Goal: Task Accomplishment & Management: Complete application form

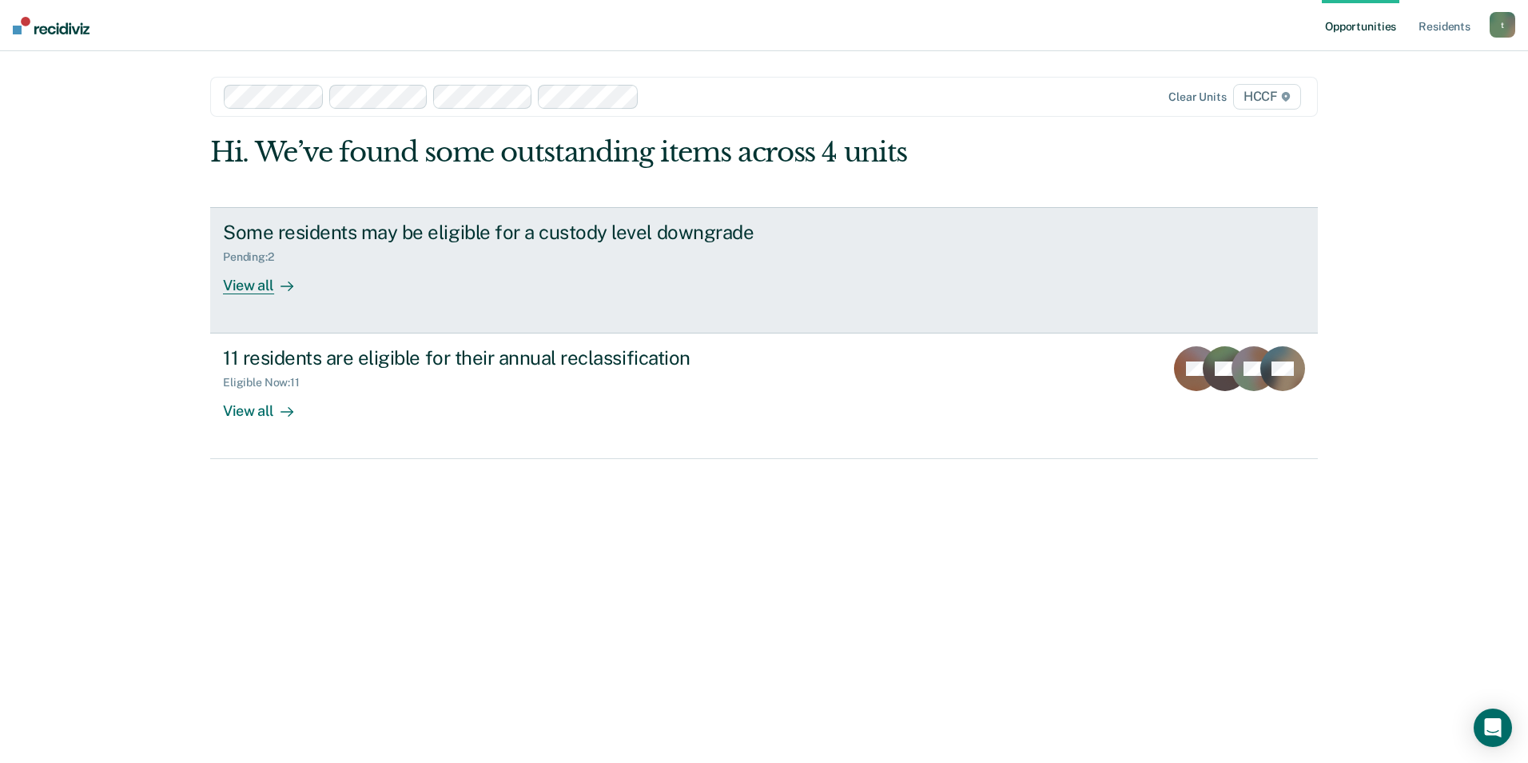
click at [253, 290] on div "View all" at bounding box center [268, 278] width 90 height 31
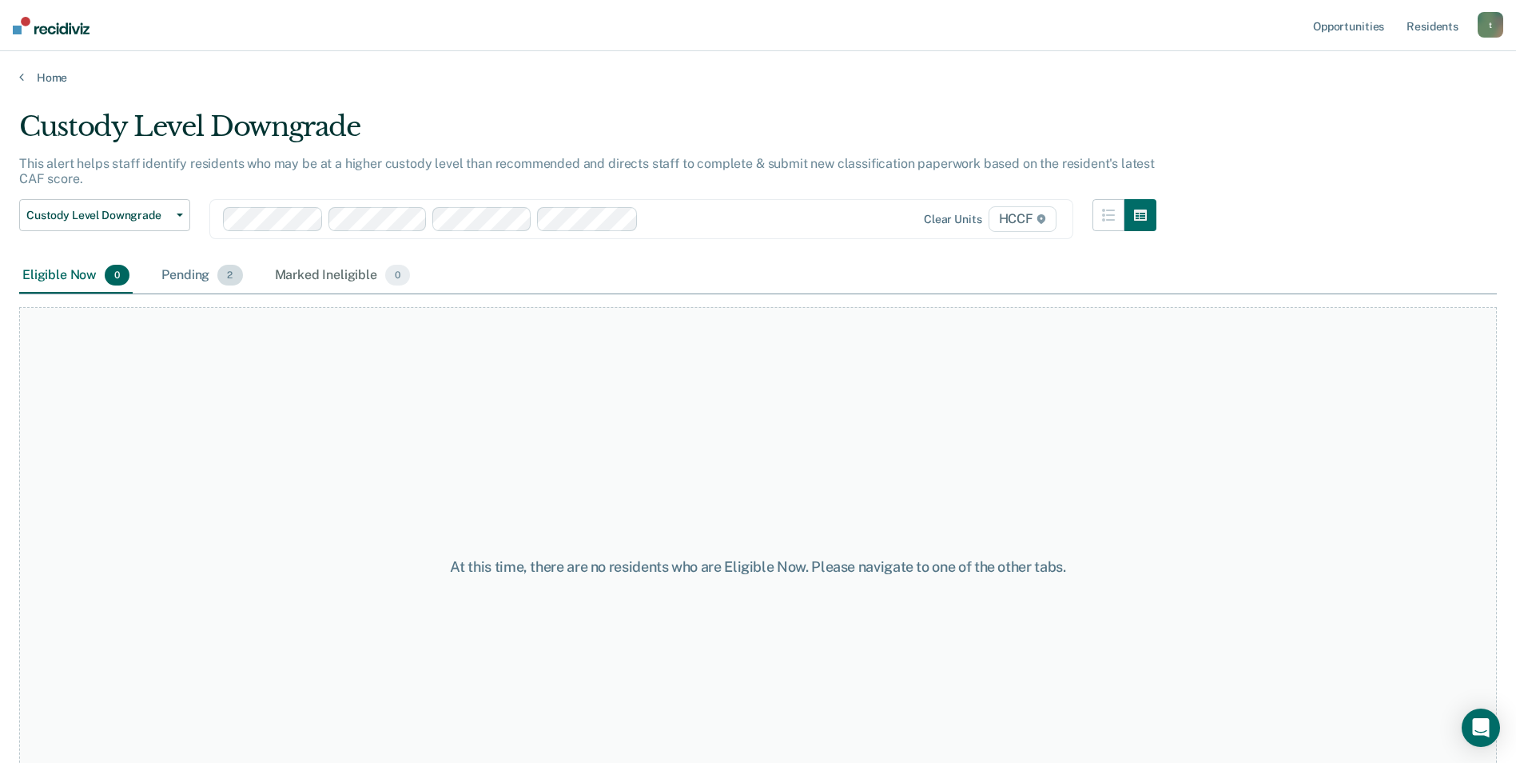
click at [188, 273] on div "Pending 2" at bounding box center [201, 275] width 87 height 35
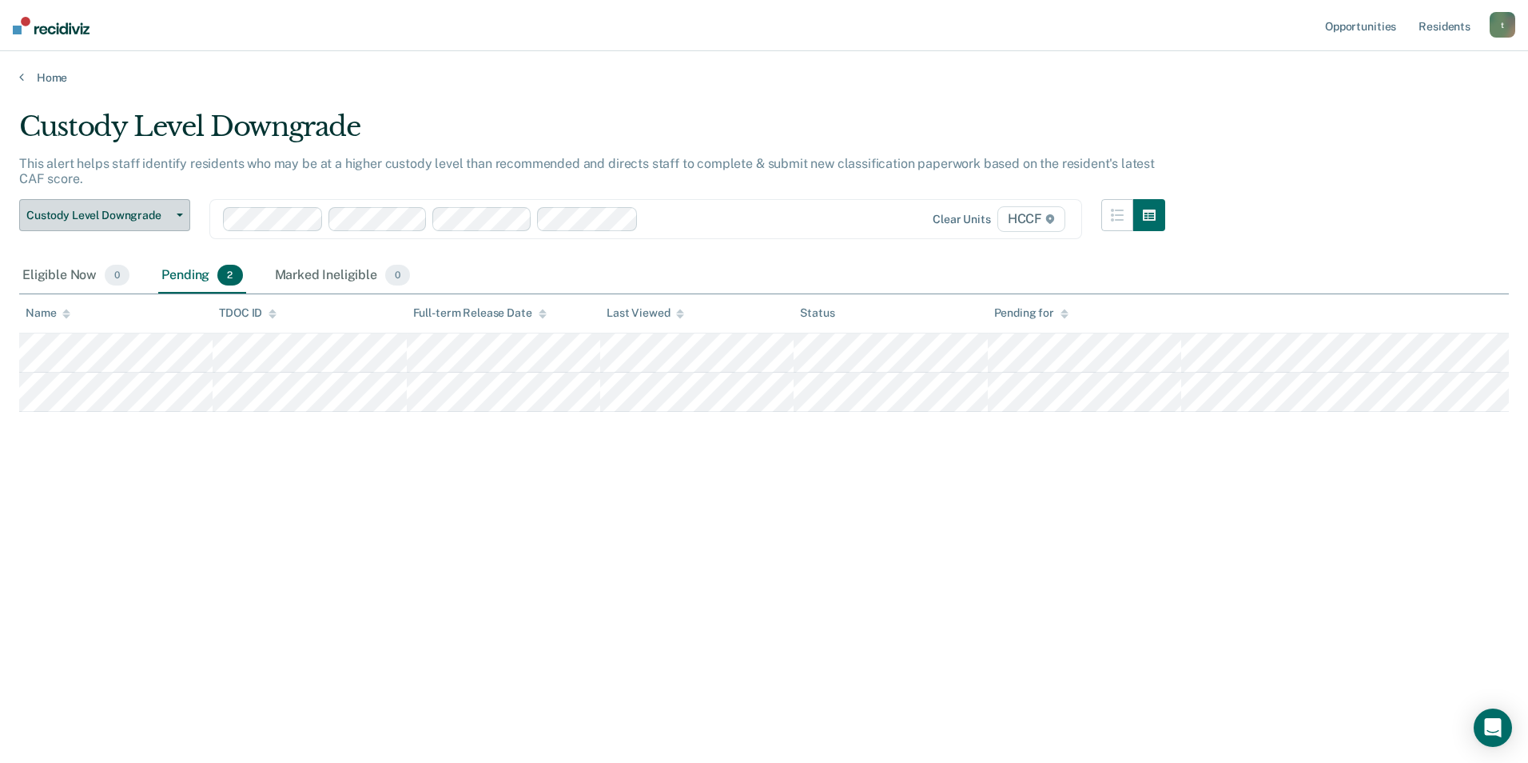
click at [107, 218] on span "Custody Level Downgrade" at bounding box center [98, 216] width 144 height 14
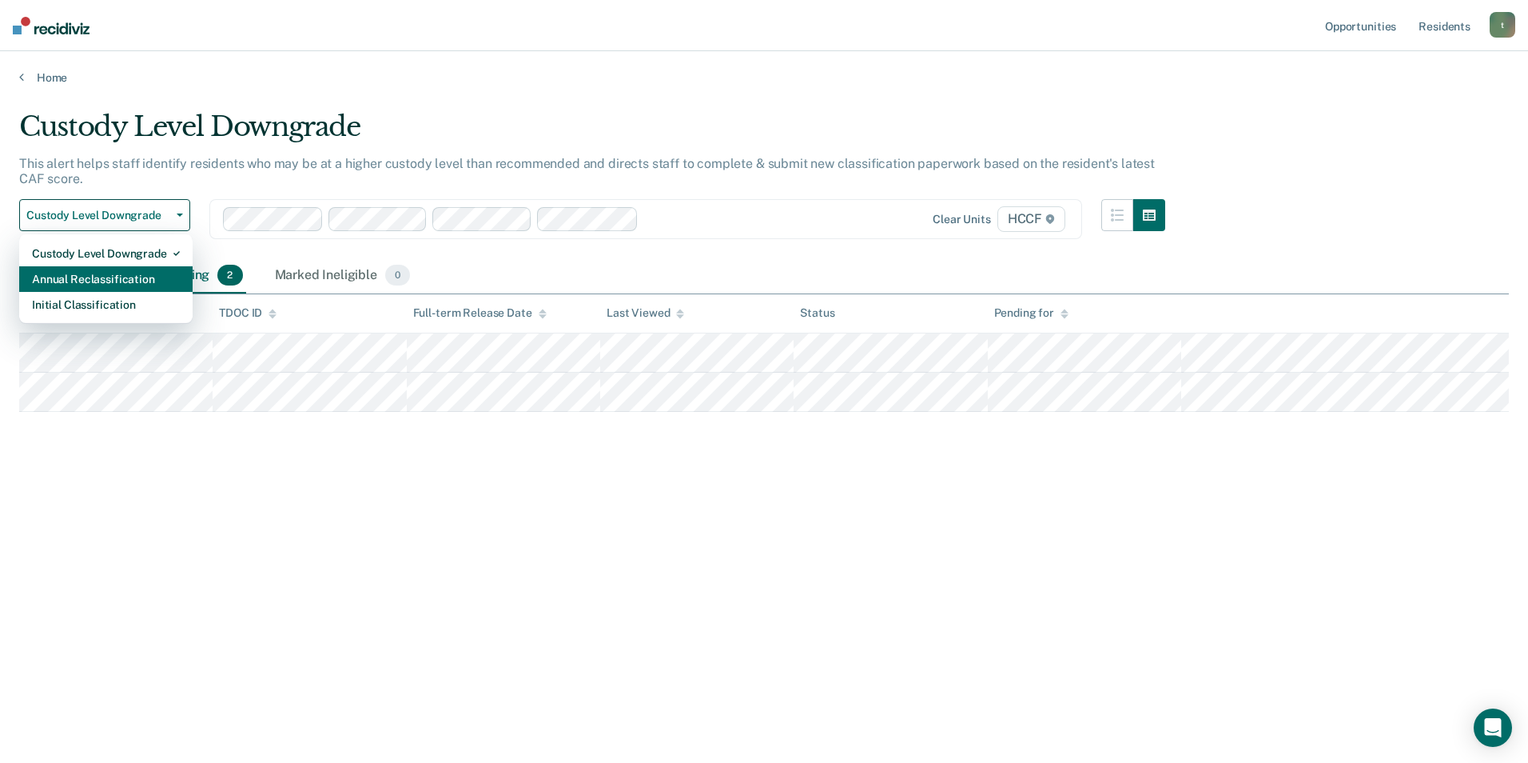
click at [98, 277] on div "Annual Reclassification" at bounding box center [106, 279] width 148 height 26
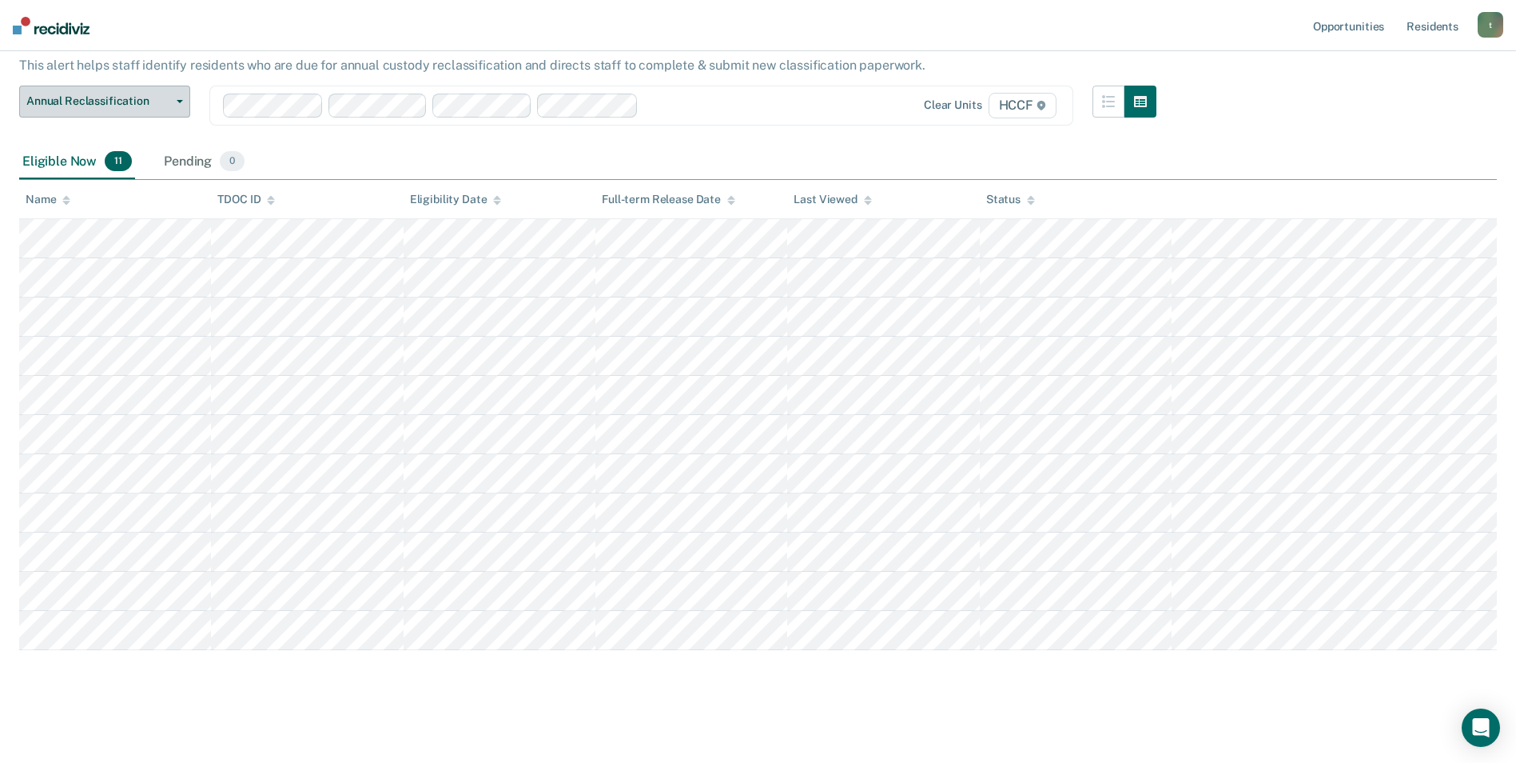
scroll to position [101, 0]
click at [19, 83] on button "Annual Reclassification" at bounding box center [104, 99] width 171 height 32
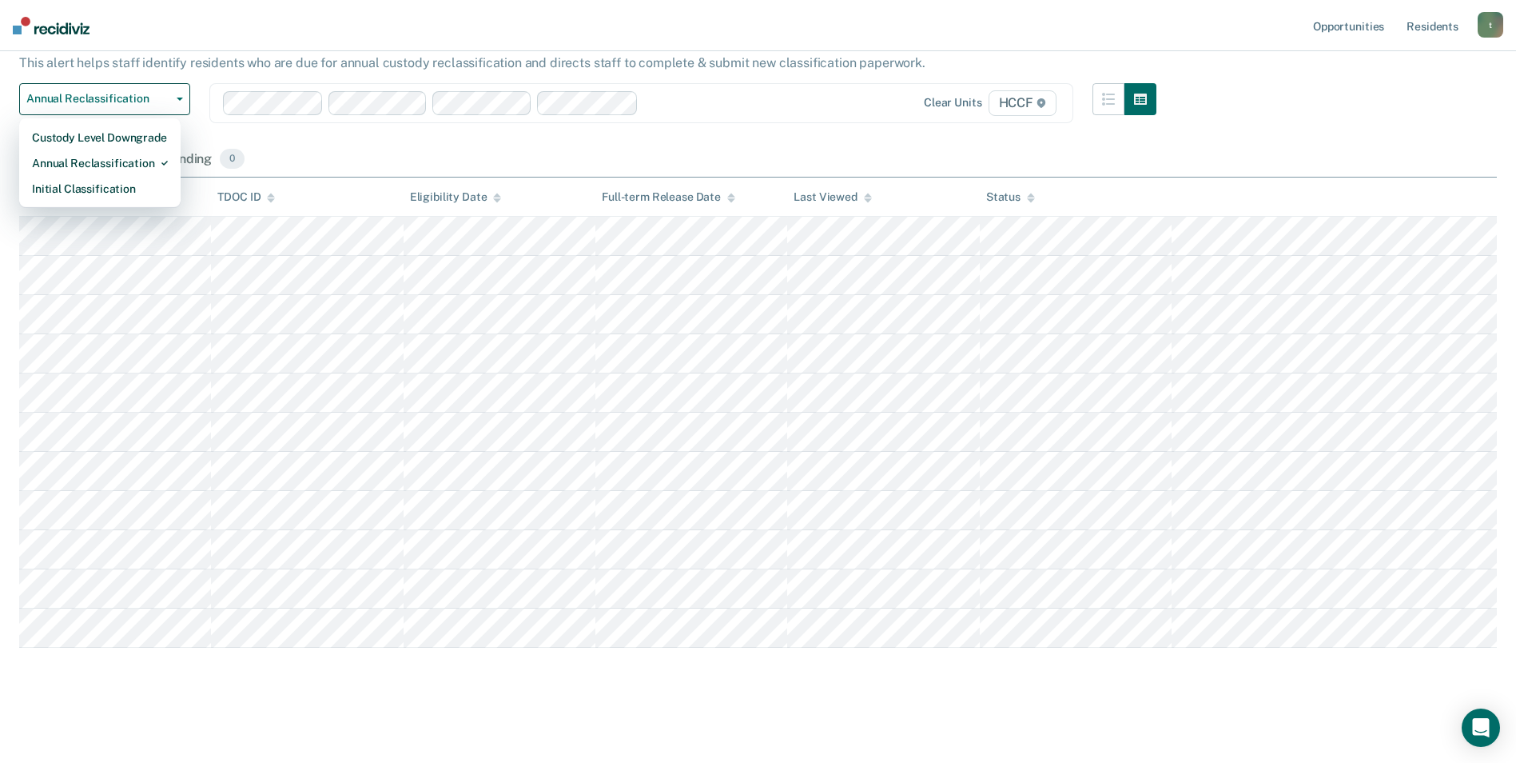
click at [295, 138] on div "Annual Reclassification Custody Level Downgrade Annual Reclassification Initial…" at bounding box center [587, 112] width 1137 height 59
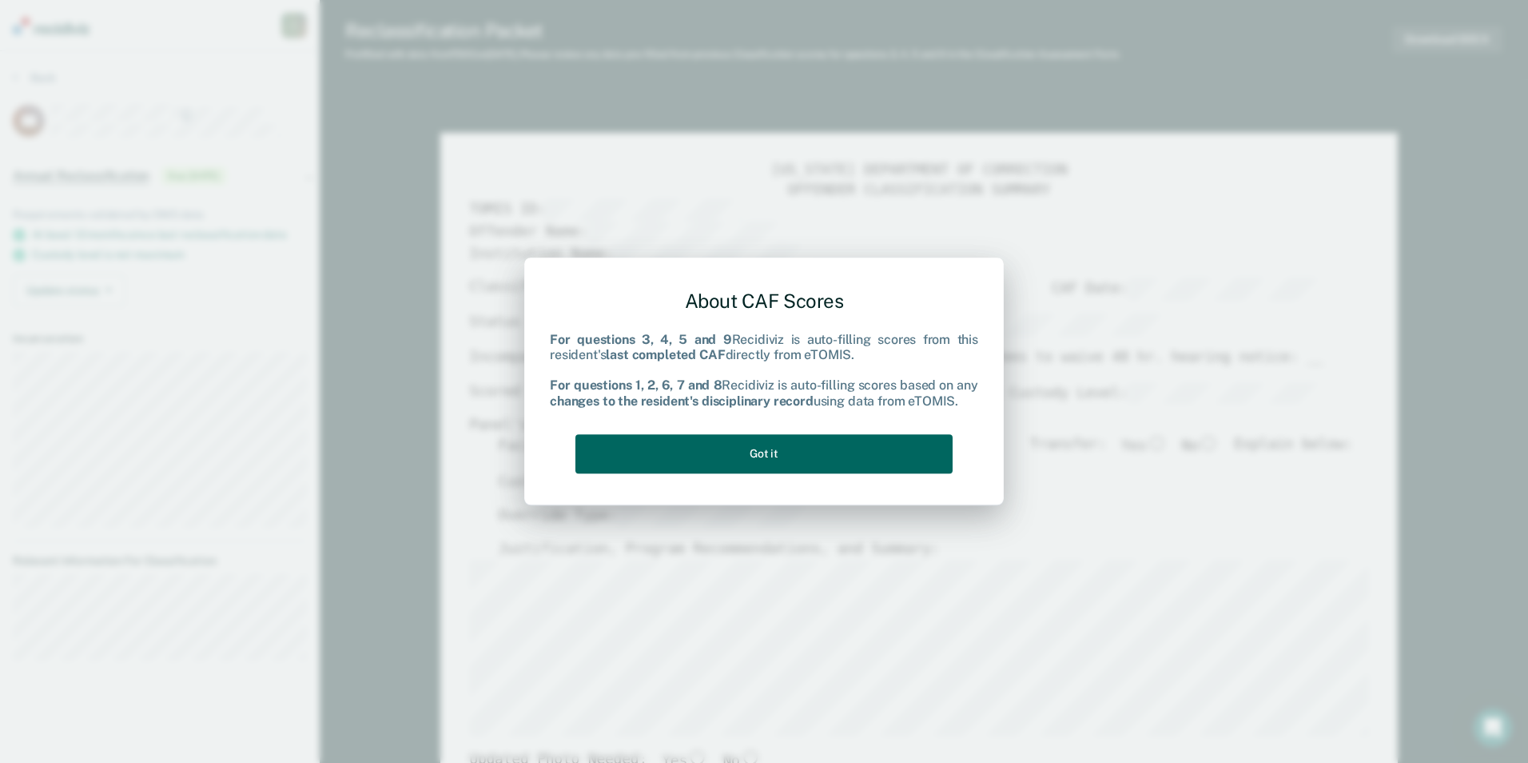
drag, startPoint x: 751, startPoint y: 448, endPoint x: 747, endPoint y: 436, distance: 12.4
click at [749, 439] on button "Got it" at bounding box center [763, 453] width 377 height 39
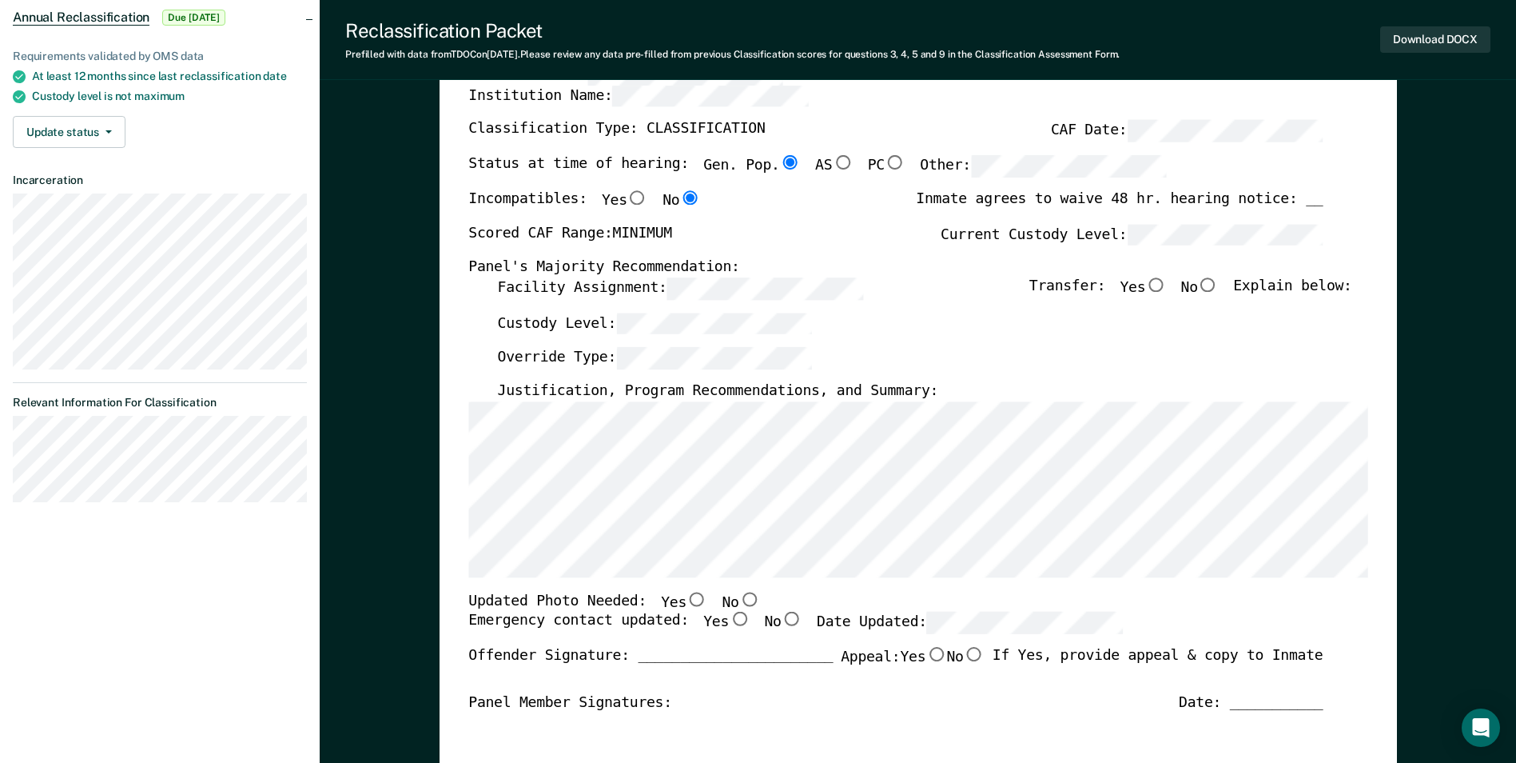
scroll to position [160, 0]
click at [1219, 281] on input "No" at bounding box center [1208, 283] width 21 height 14
type textarea "x"
radio input "true"
click at [739, 597] on input "No" at bounding box center [749, 597] width 21 height 14
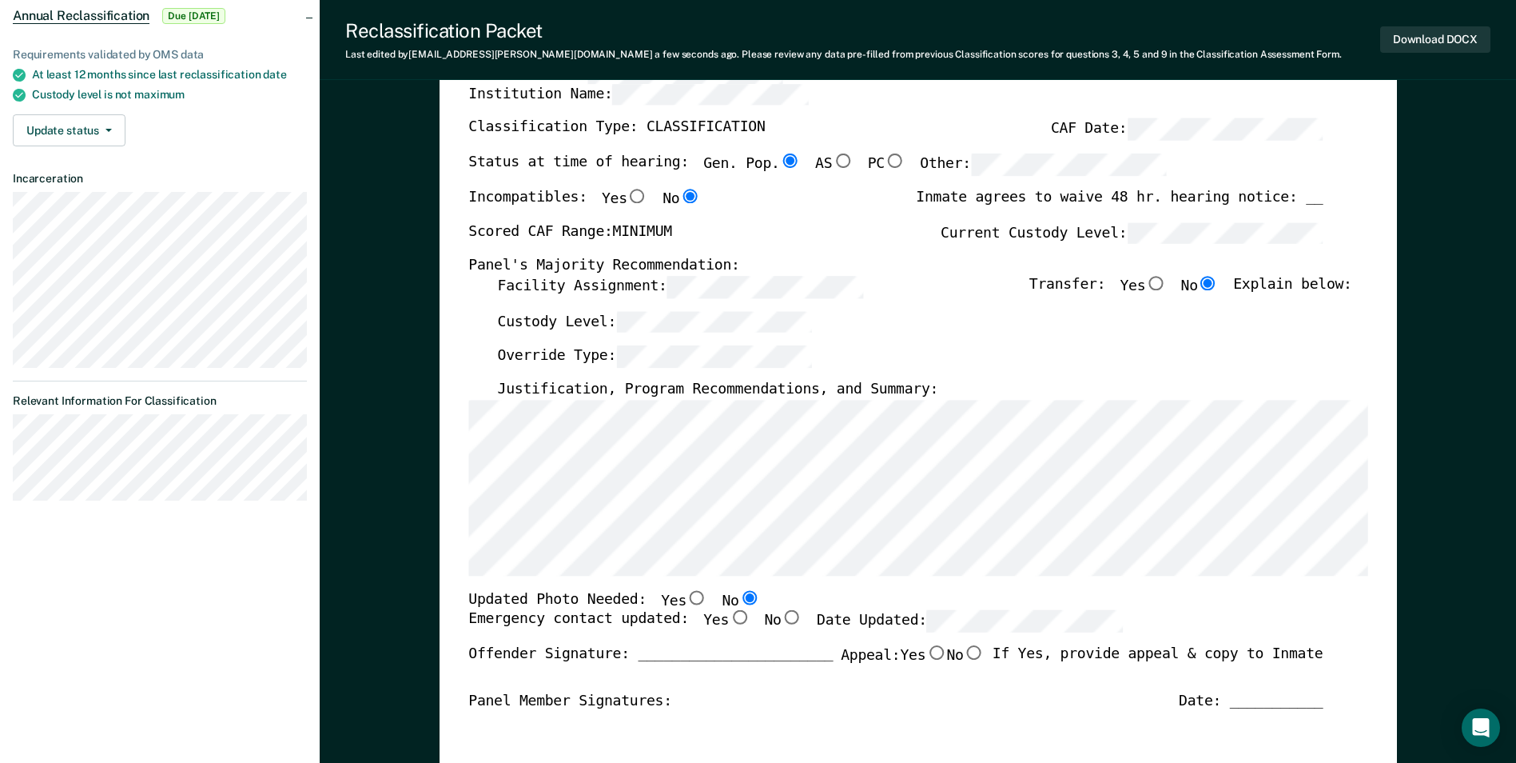
type textarea "x"
radio input "true"
click at [781, 617] on input "No" at bounding box center [791, 617] width 21 height 14
type textarea "x"
radio input "true"
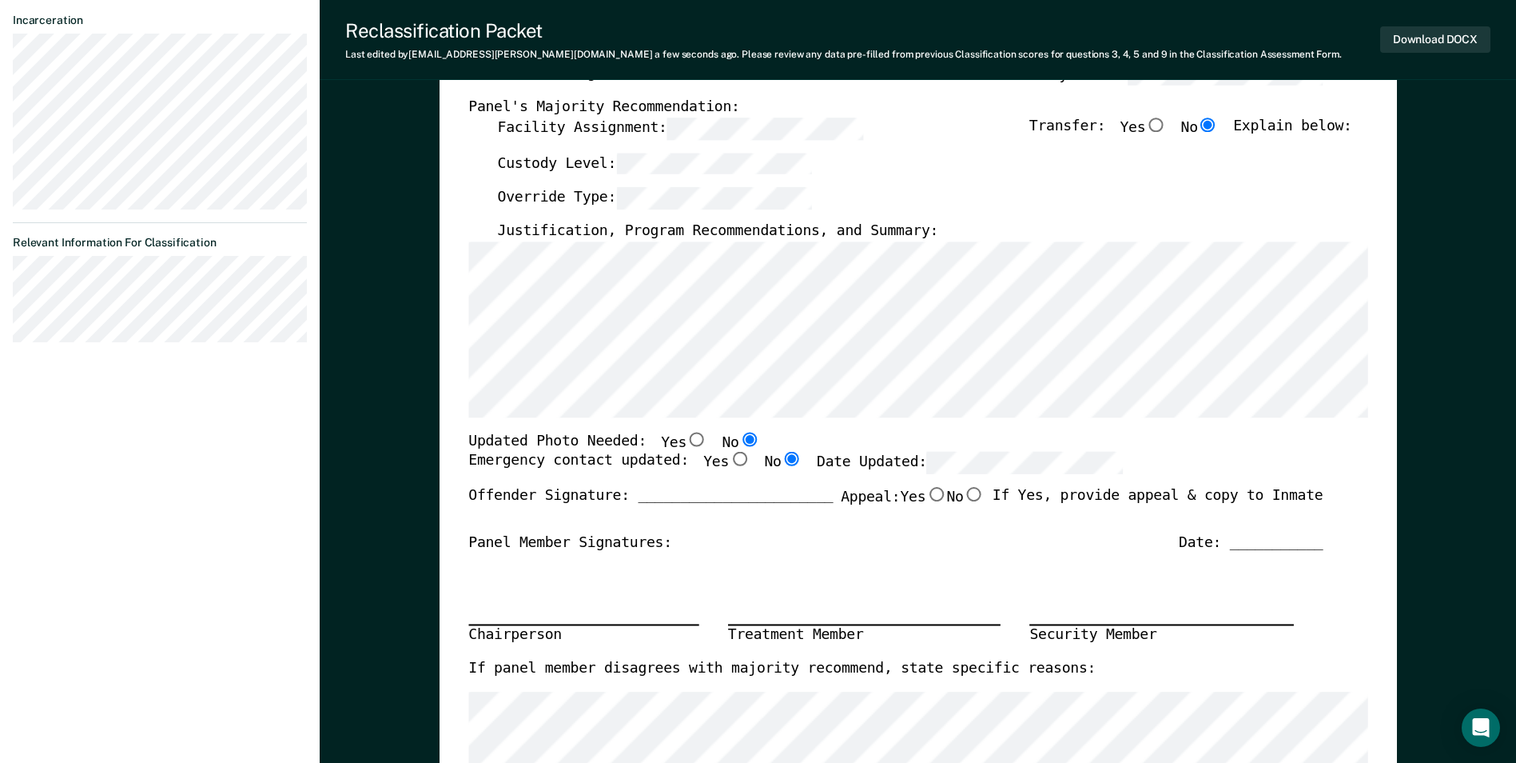
scroll to position [320, 0]
click at [1187, 538] on div "Panel Member Signatures: Date: ___________" at bounding box center [895, 541] width 854 height 19
click at [1192, 541] on div "Date: ___________" at bounding box center [1251, 541] width 144 height 19
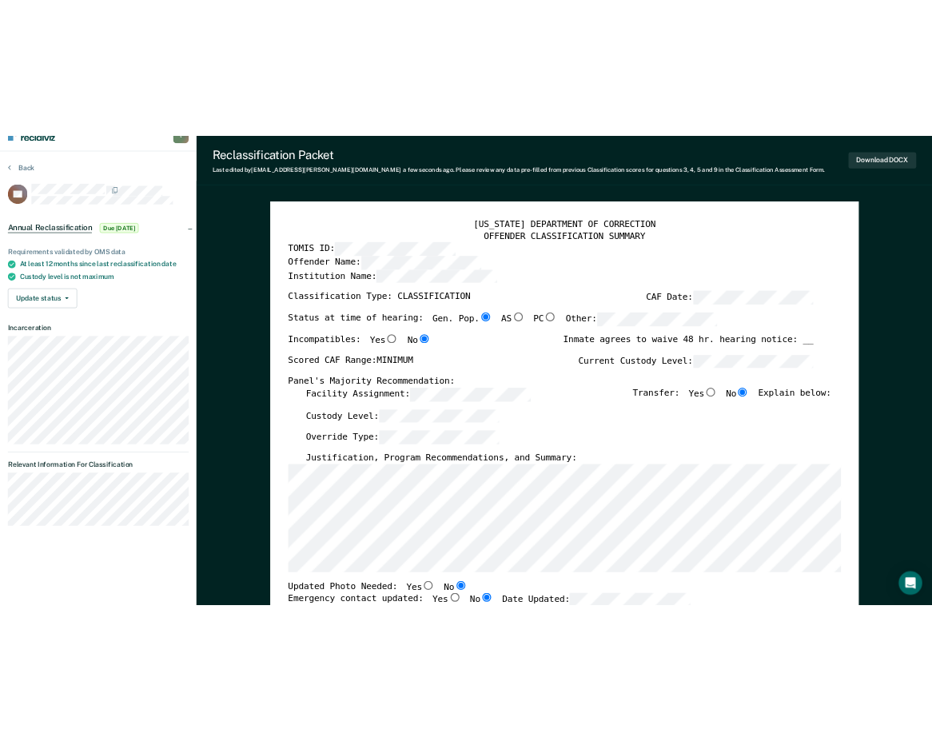
scroll to position [0, 0]
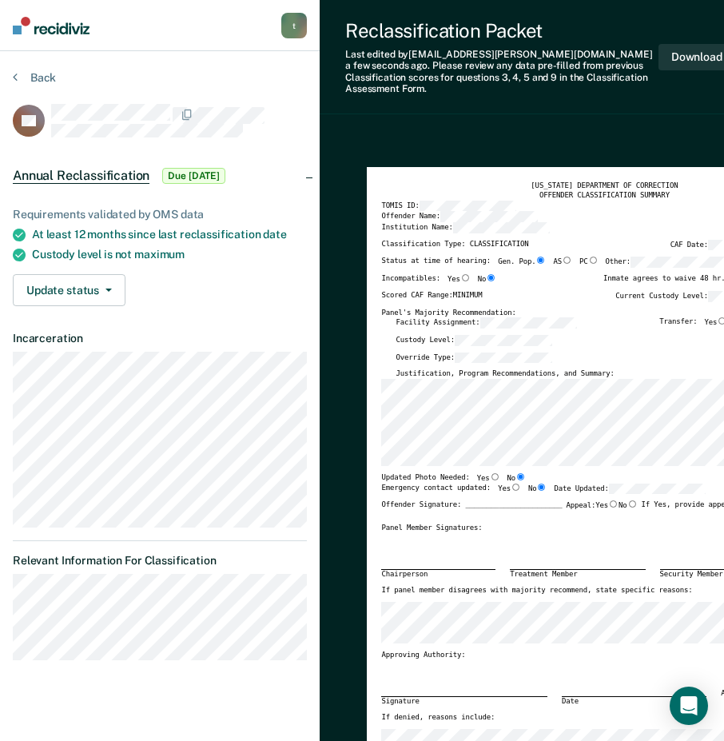
click at [8, 62] on section "Back DS Annual Reclassification Due [DATE] Requirements validated by OMS data A…" at bounding box center [160, 371] width 320 height 641
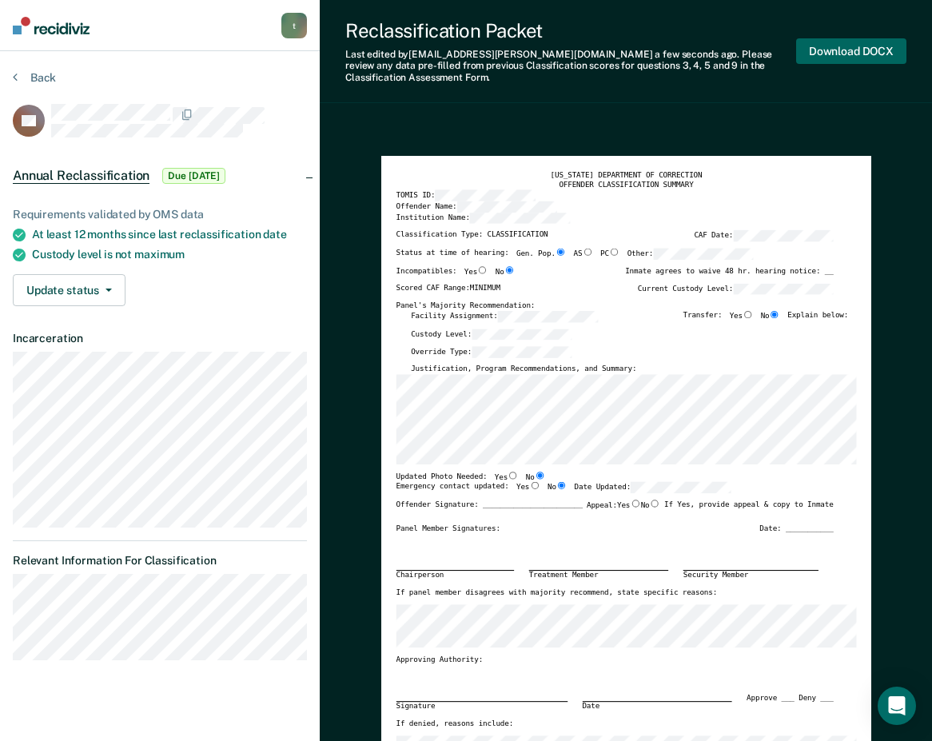
click at [844, 43] on button "Download DOCX" at bounding box center [851, 51] width 110 height 26
type textarea "x"
